Goal: Check status: Check status

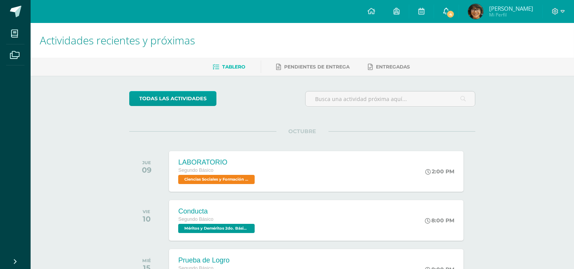
click at [458, 11] on link "4" at bounding box center [446, 11] width 24 height 23
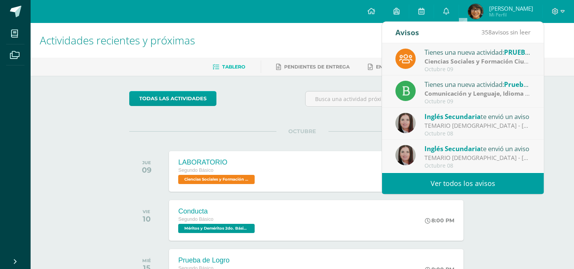
scroll to position [42, 0]
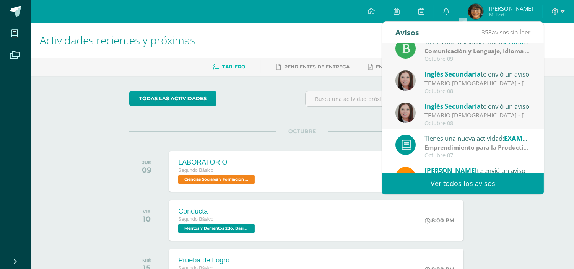
click at [478, 110] on div "Inglés Secundaria te envió un aviso" at bounding box center [477, 106] width 106 height 10
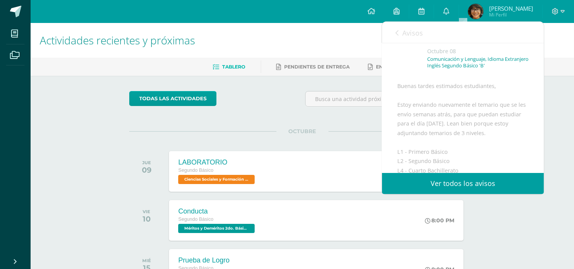
scroll to position [0, 0]
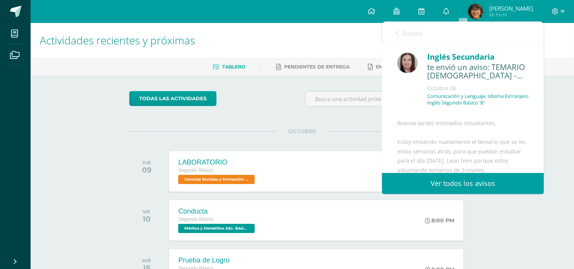
click at [396, 34] on icon at bounding box center [396, 33] width 3 height 6
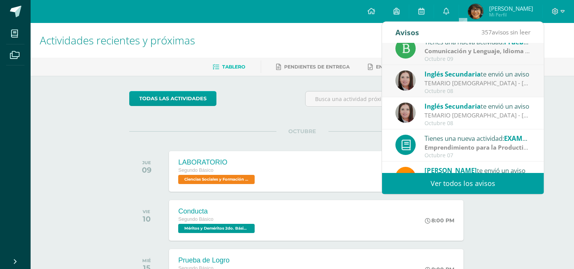
click at [471, 85] on div "TEMARIO [DEMOGRAPHIC_DATA] - [PERSON_NAME]: Buenas tardes estimados estudiantes…" at bounding box center [477, 83] width 106 height 9
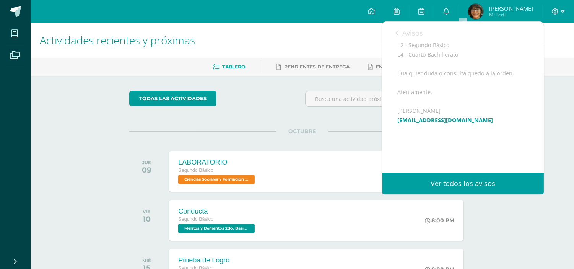
scroll to position [127, 0]
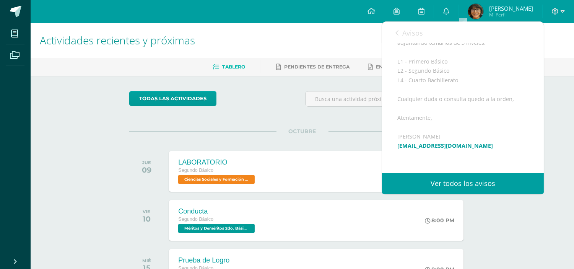
click at [397, 35] on icon at bounding box center [396, 33] width 3 height 6
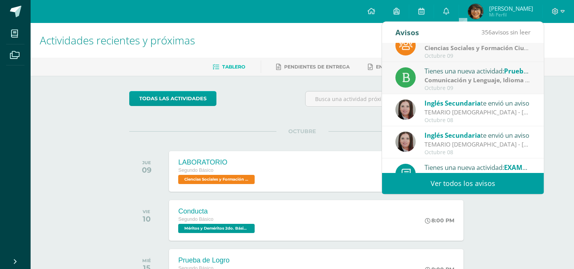
scroll to position [0, 0]
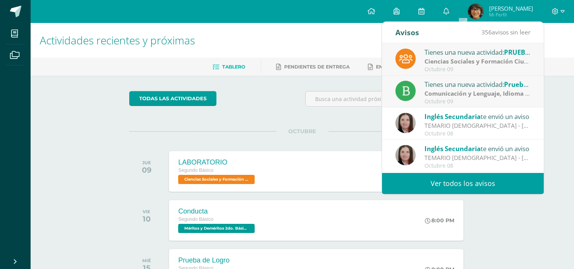
click at [470, 86] on div "Tienes una nueva actividad: Prueba de logro" at bounding box center [477, 84] width 106 height 10
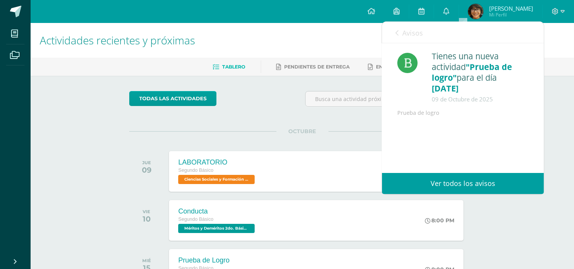
click at [400, 33] on link "Avisos" at bounding box center [409, 33] width 28 height 22
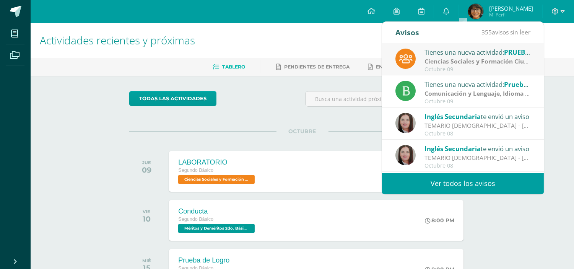
click at [441, 63] on strong "Ciencias Sociales y Formación Ciudadana e Interculturalidad" at bounding box center [513, 61] width 178 height 8
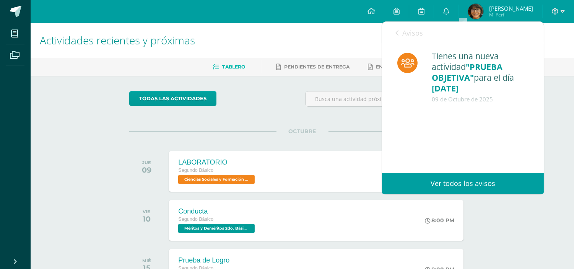
click at [399, 36] on link "Avisos" at bounding box center [409, 33] width 28 height 22
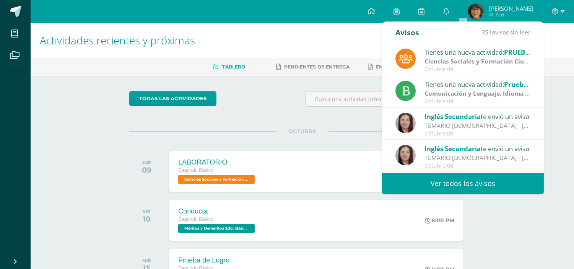
click at [483, 11] on img at bounding box center [475, 11] width 15 height 15
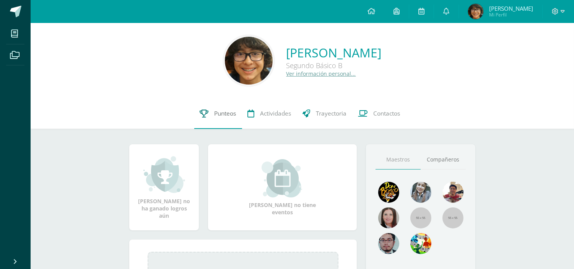
click at [216, 114] on span "Punteos" at bounding box center [225, 113] width 22 height 8
